Goal: Communication & Community: Answer question/provide support

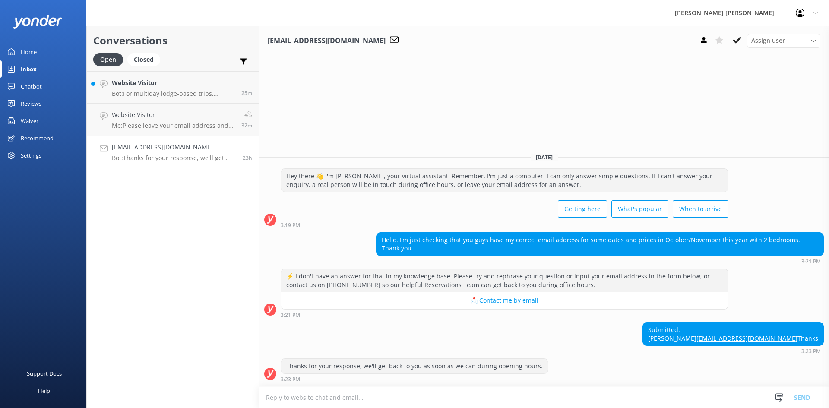
click at [776, 272] on div "⚡ I don't have an answer for that in my knowledge base. Please try and rephrase…" at bounding box center [544, 293] width 570 height 49
click at [188, 91] on p "Bot: For multiday lodge-based trips, transport from [GEOGRAPHIC_DATA] is includ…" at bounding box center [173, 94] width 123 height 8
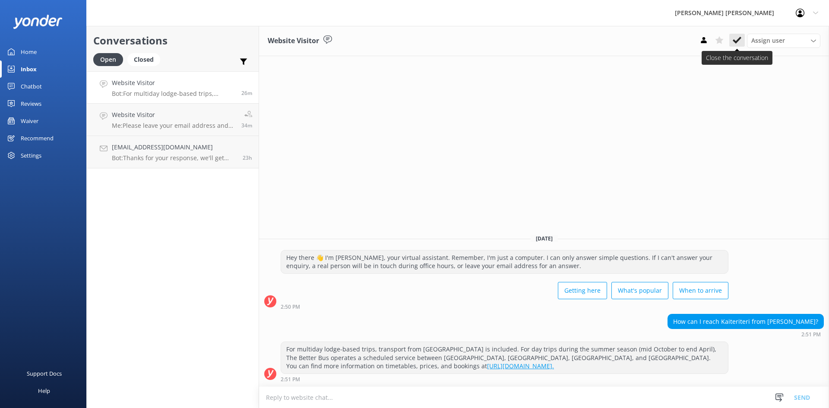
click at [735, 41] on use at bounding box center [737, 40] width 9 height 7
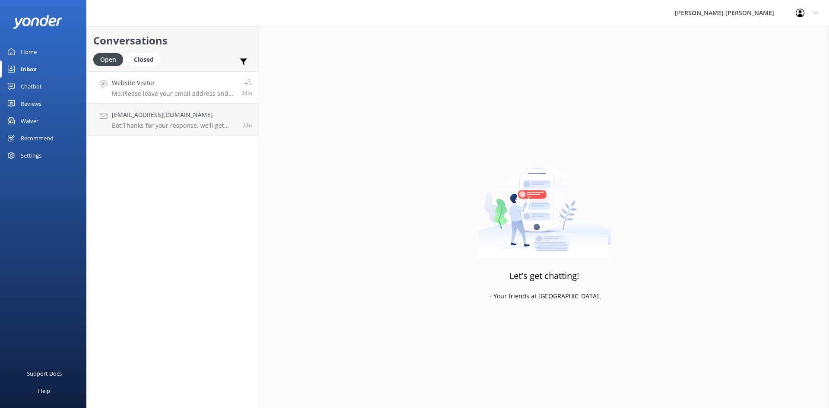
click at [172, 94] on p "Me: Please leave your email address and we will send you a map." at bounding box center [173, 94] width 123 height 8
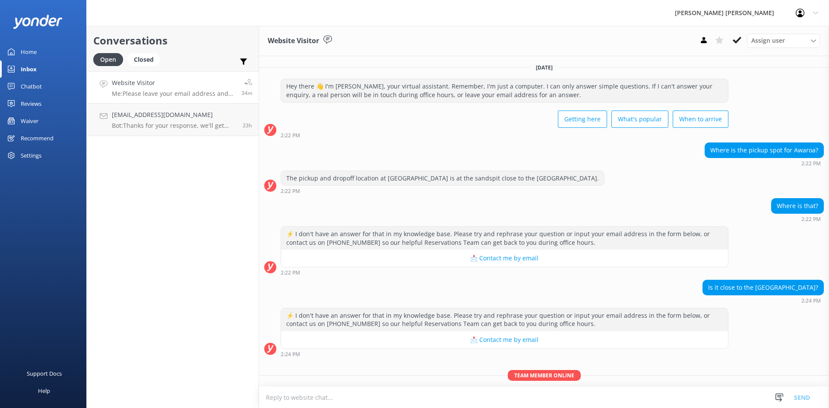
scroll to position [57, 0]
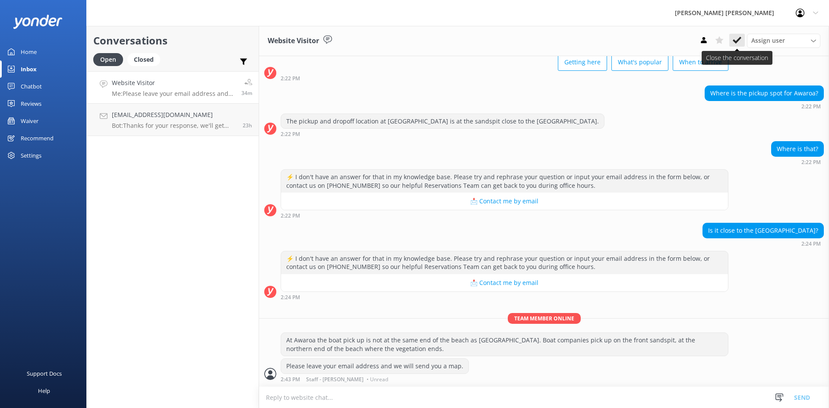
click at [738, 39] on icon at bounding box center [737, 40] width 9 height 9
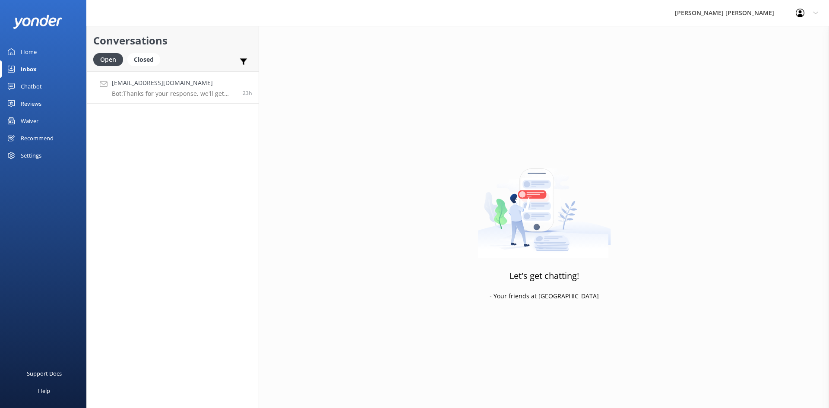
click at [195, 89] on div "[EMAIL_ADDRESS][DOMAIN_NAME] Bot: Thanks for your response, we'll get back to y…" at bounding box center [174, 87] width 124 height 19
